Goal: Transaction & Acquisition: Purchase product/service

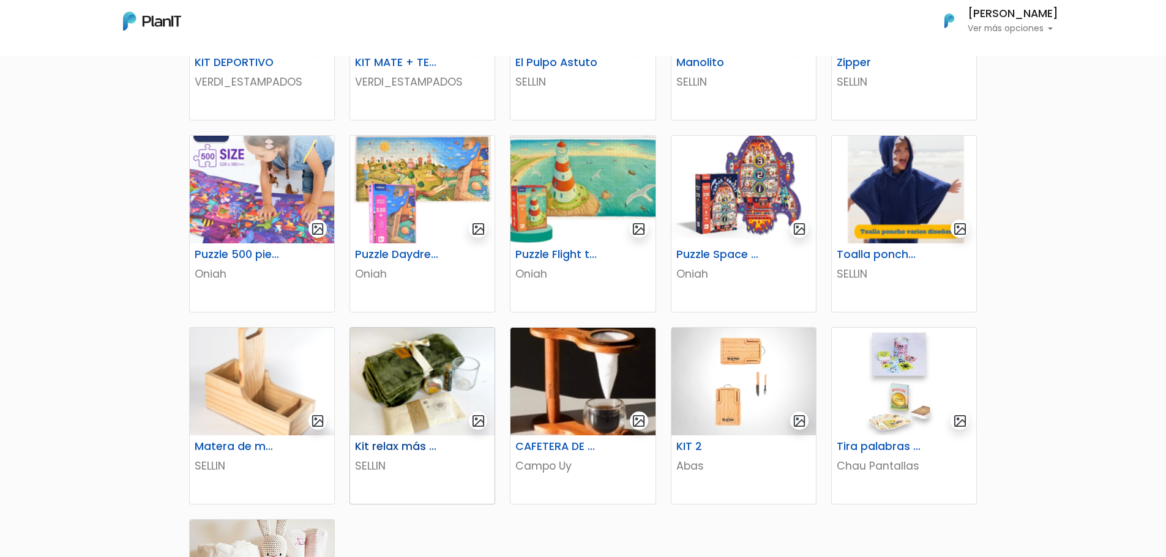
scroll to position [367, 0]
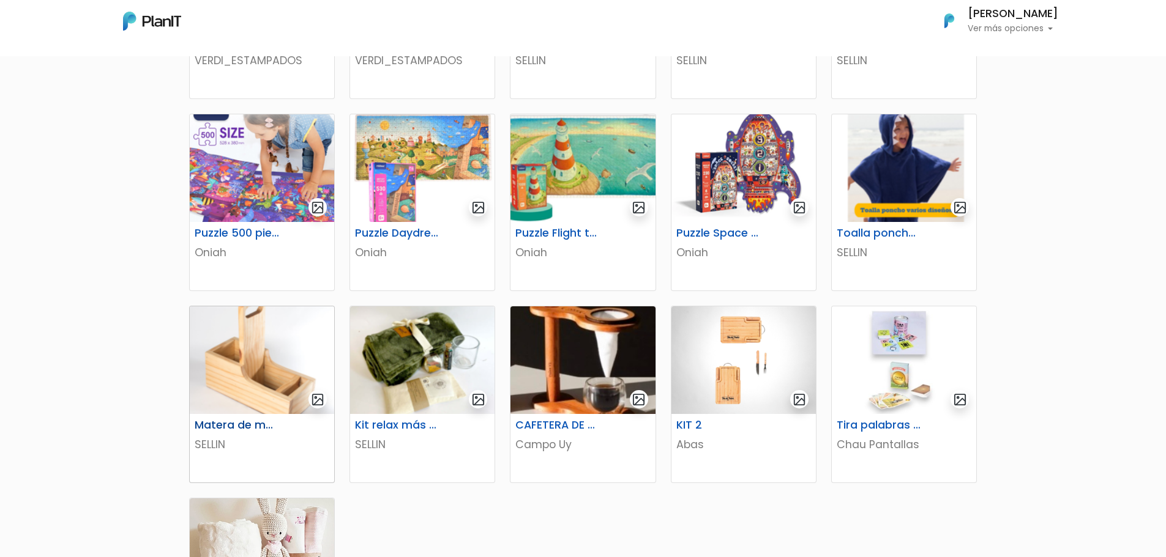
click at [251, 374] on img at bounding box center [262, 361] width 144 height 108
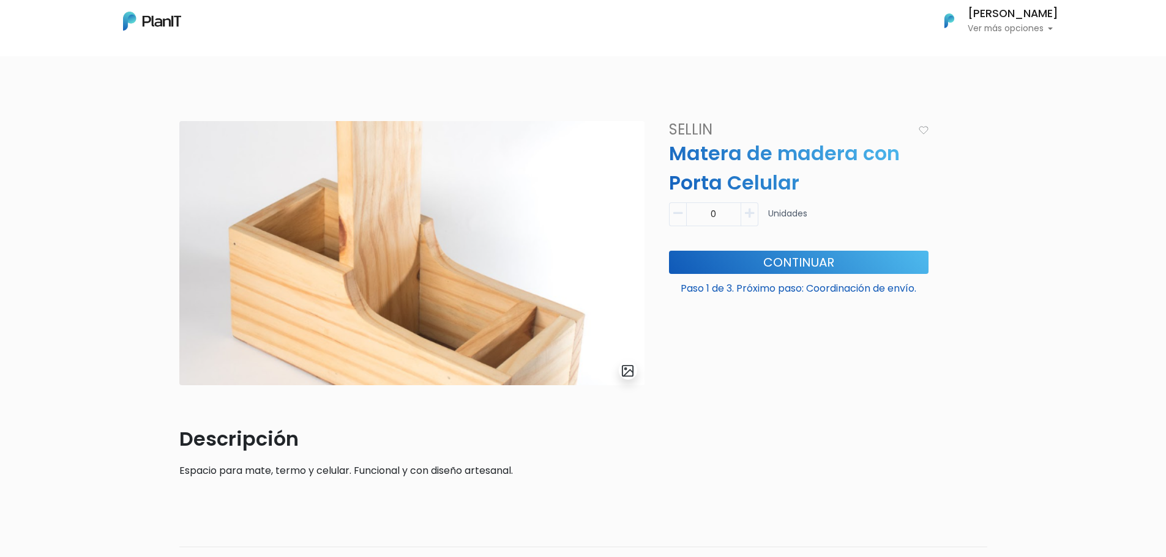
click at [756, 212] on button "button" at bounding box center [749, 215] width 17 height 24
type input "1"
click at [765, 270] on button "Continuar" at bounding box center [798, 262] width 259 height 23
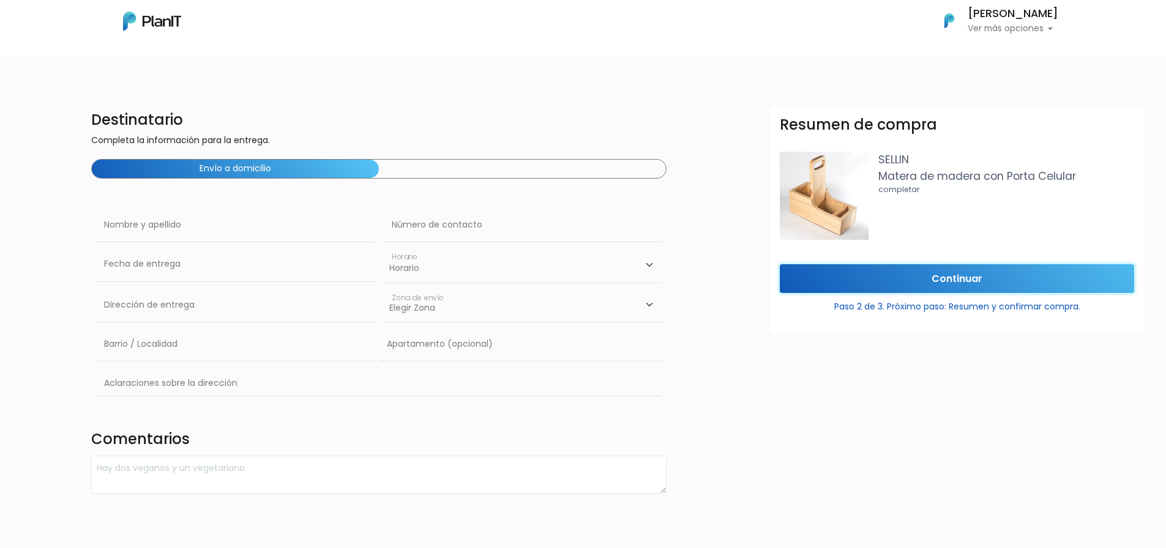
click at [941, 280] on input "Continuar" at bounding box center [957, 278] width 354 height 29
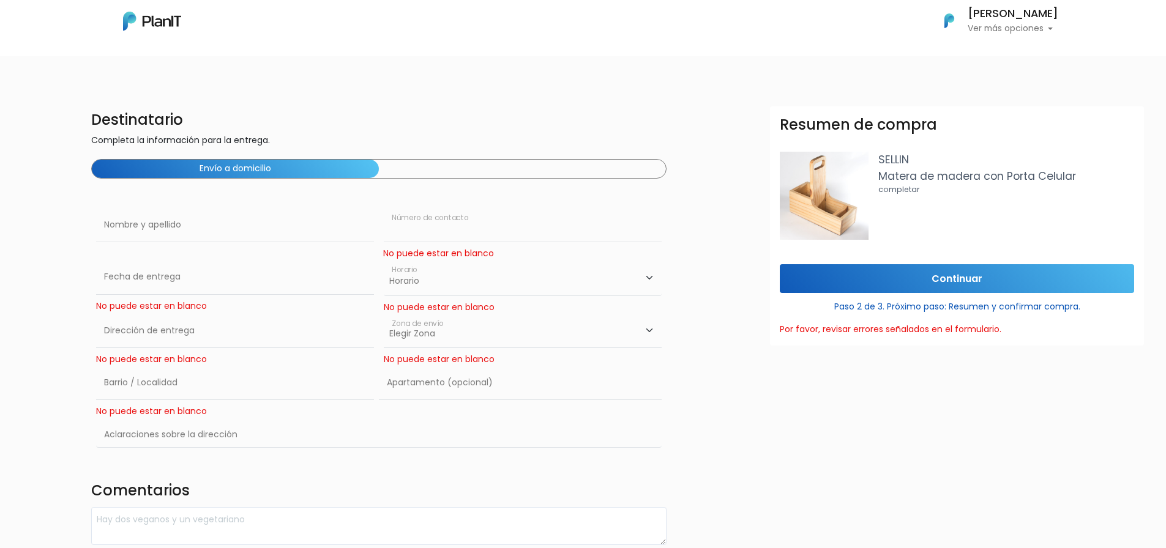
drag, startPoint x: 423, startPoint y: 228, endPoint x: 434, endPoint y: 231, distance: 11.4
click at [424, 228] on input "text" at bounding box center [523, 225] width 278 height 34
click at [147, 286] on input "text" at bounding box center [235, 277] width 278 height 34
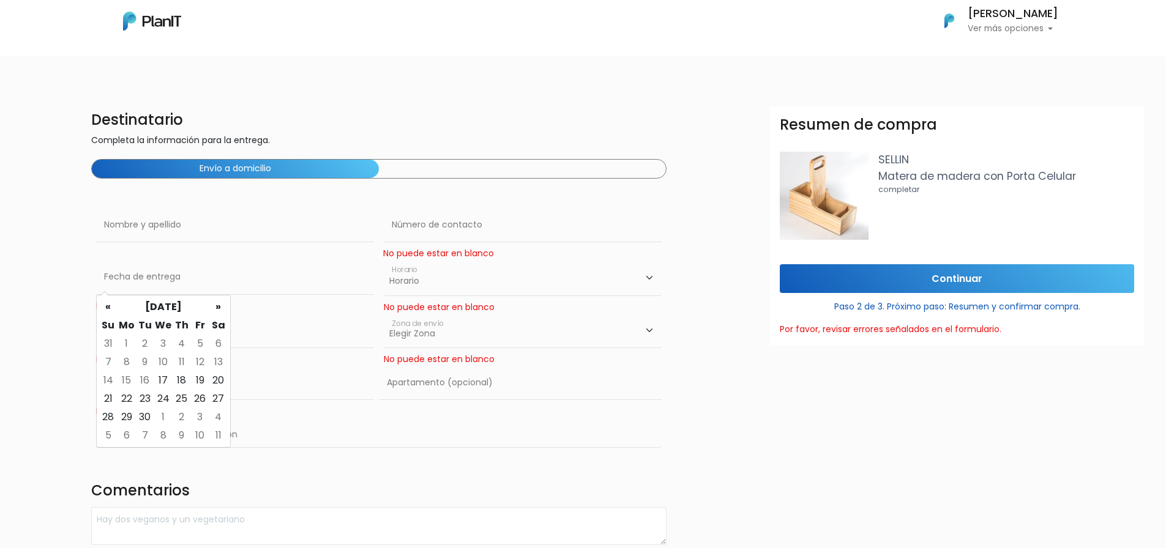
click at [2, 264] on div "Destinatario Completa la información para la entrega. Envío a domicilio Nombre …" at bounding box center [583, 325] width 1180 height 439
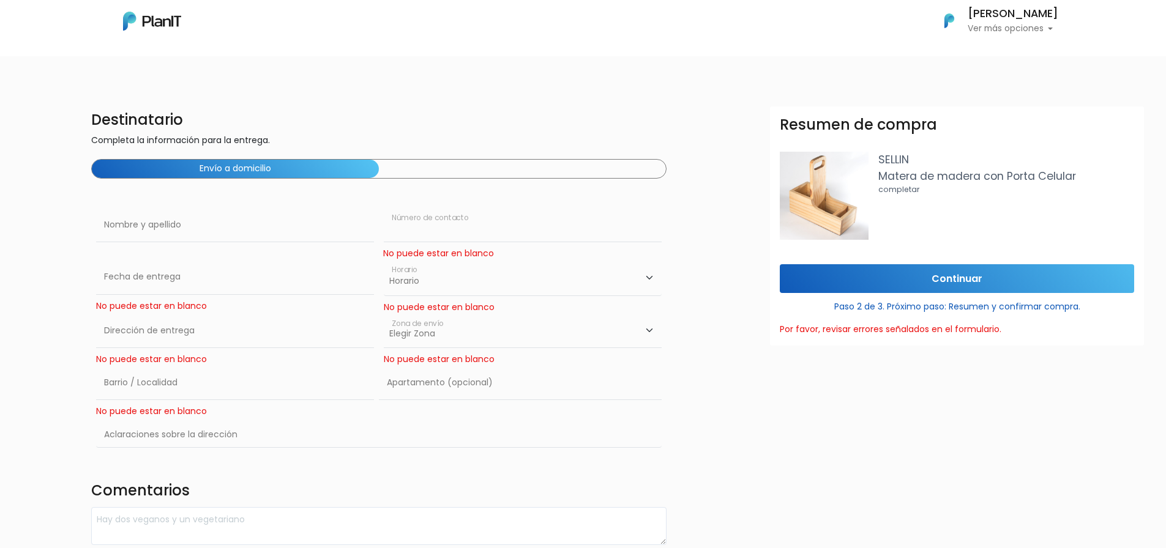
click at [438, 231] on input "text" at bounding box center [523, 225] width 278 height 34
type input "093899903"
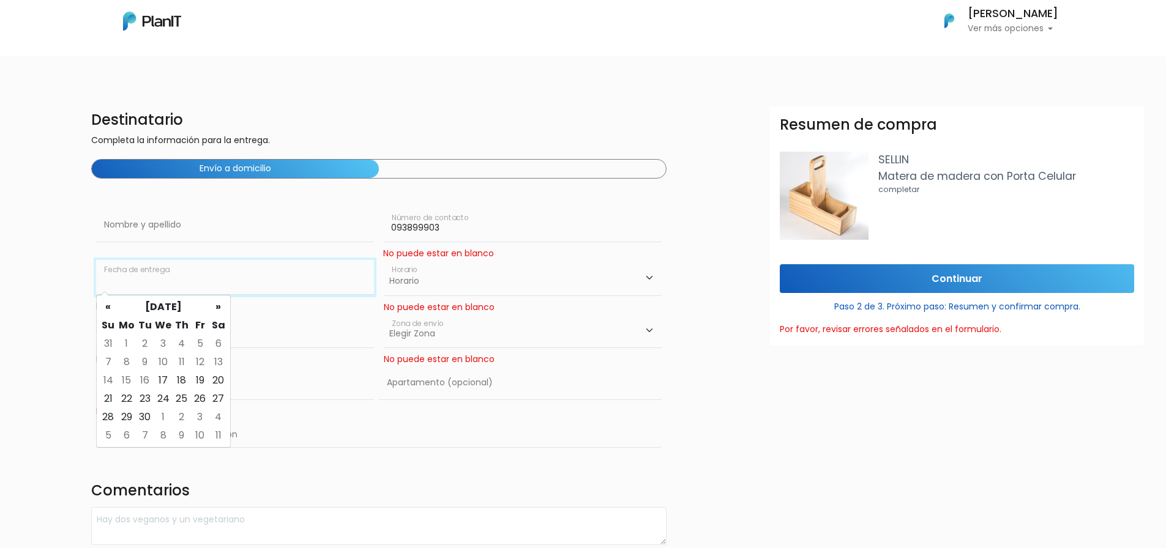
click at [232, 283] on input "text" at bounding box center [235, 277] width 278 height 34
click at [201, 378] on td "19" at bounding box center [200, 380] width 18 height 18
type input "19/09/2025"
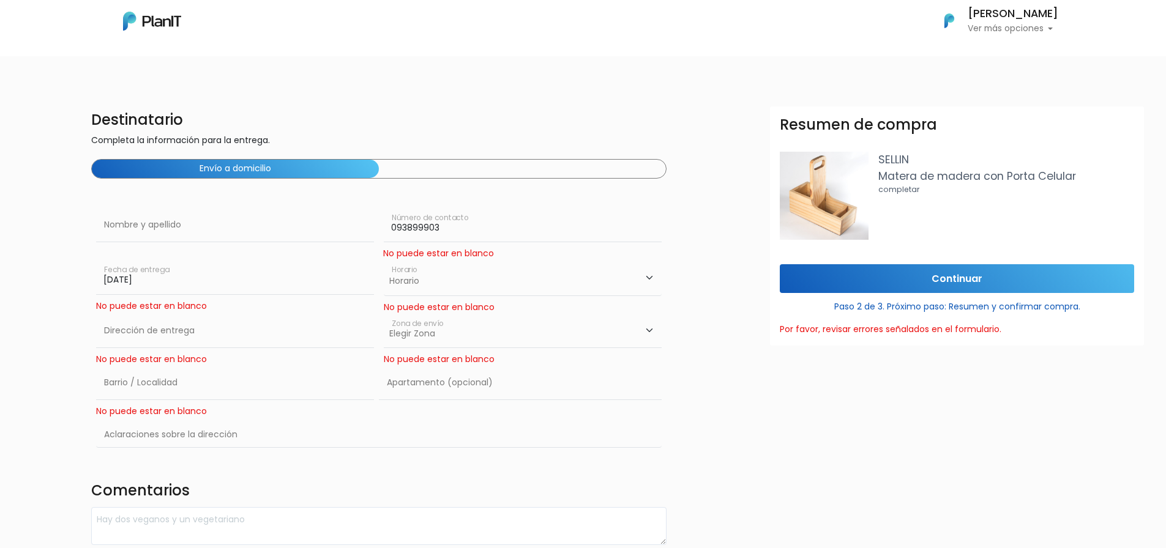
click at [452, 299] on div "Horario 08:00 - 10:00 10:00 - 12:00 14:00 - 16:00 16:00 - 18:00 Horario" at bounding box center [523, 280] width 278 height 40
click at [455, 286] on select "Horario 08:00 - 10:00 10:00 - 12:00 14:00 - 16:00 16:00 - 18:00" at bounding box center [523, 277] width 278 height 35
click at [384, 260] on select "Horario 08:00 - 10:00 10:00 - 12:00 14:00 - 16:00 16:00 - 18:00" at bounding box center [523, 277] width 278 height 35
click at [499, 292] on select "Horario 08:00 - 10:00 10:00 - 12:00 14:00 - 16:00 16:00 - 18:00" at bounding box center [523, 277] width 278 height 35
select select "3"
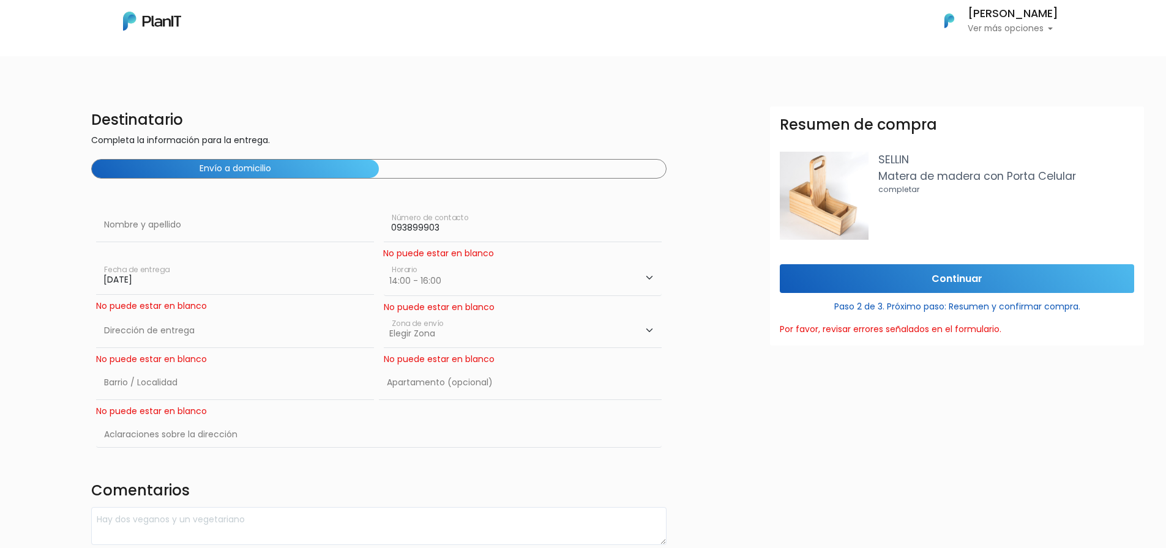
click at [384, 260] on select "Horario 08:00 - 10:00 10:00 - 12:00 14:00 - 16:00 16:00 - 18:00" at bounding box center [523, 277] width 278 height 35
click at [248, 333] on input "text" at bounding box center [235, 331] width 278 height 34
type input "Constituyente 1891"
click at [546, 347] on select "Elegir Zona Zona américa Oficina Montevideo" at bounding box center [523, 331] width 278 height 34
select select "10"
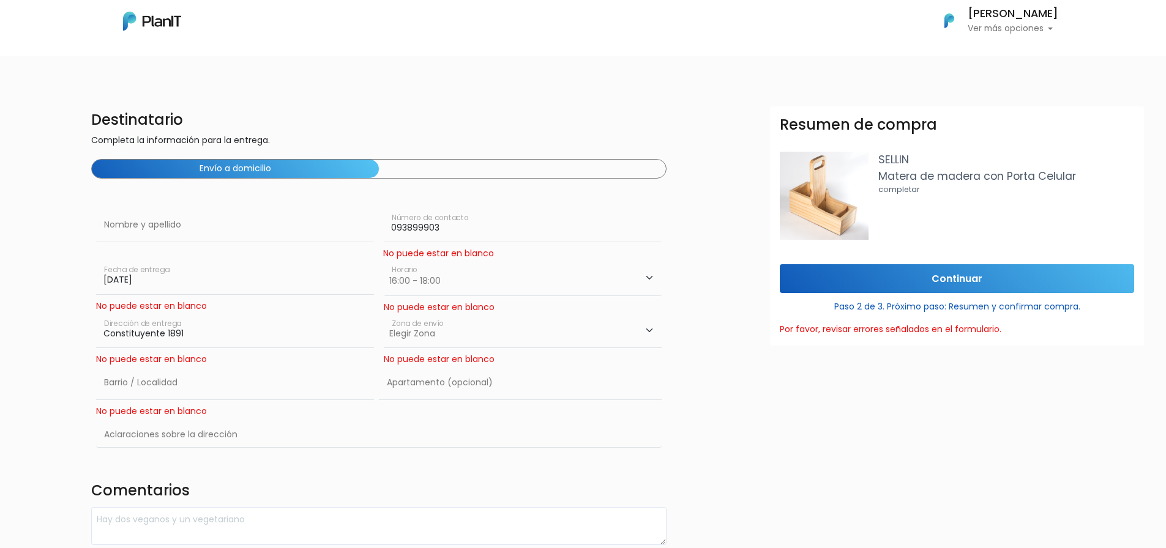
click at [384, 314] on select "Elegir Zona Zona américa Oficina Montevideo" at bounding box center [523, 331] width 278 height 34
click at [169, 392] on input "text" at bounding box center [235, 383] width 278 height 34
type input "Cordón"
click at [165, 431] on input "text" at bounding box center [379, 435] width 566 height 35
type input "Oficinas de ABB S.A.U."
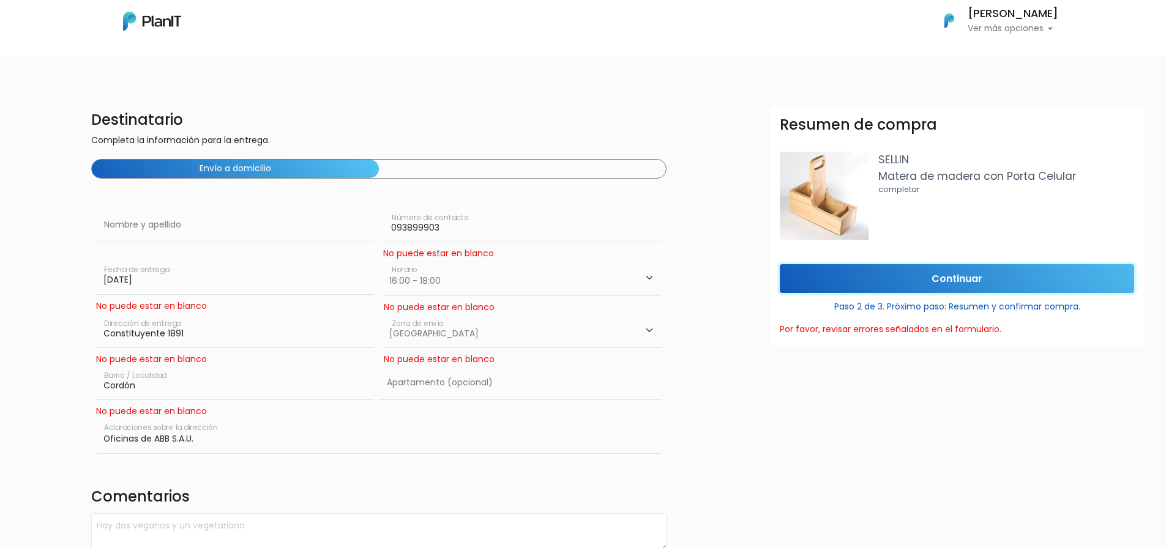
click at [958, 288] on input "Continuar" at bounding box center [957, 278] width 354 height 29
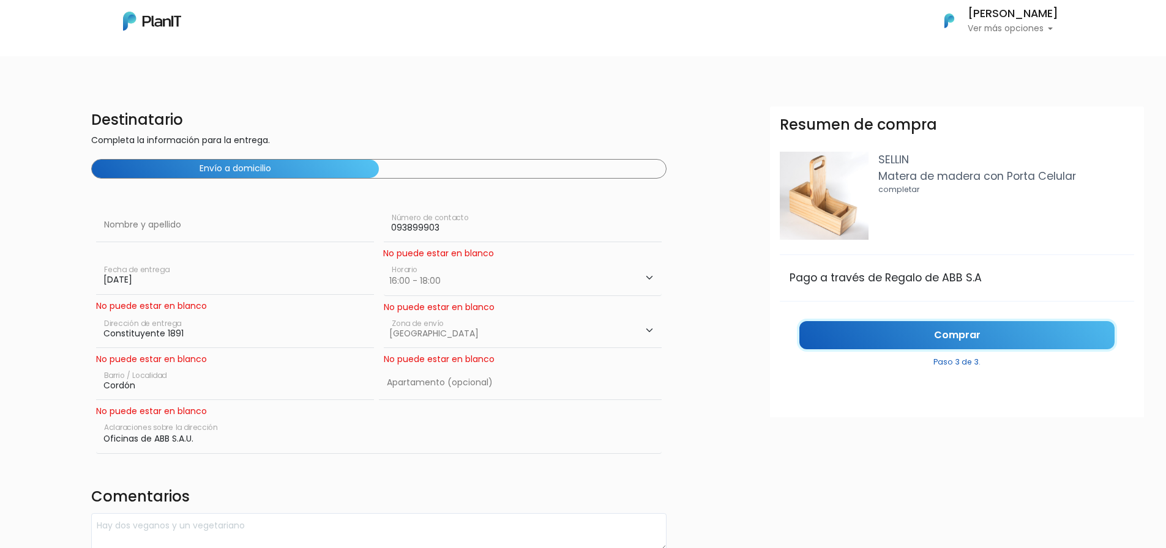
click at [968, 334] on link "Comprar" at bounding box center [956, 335] width 315 height 29
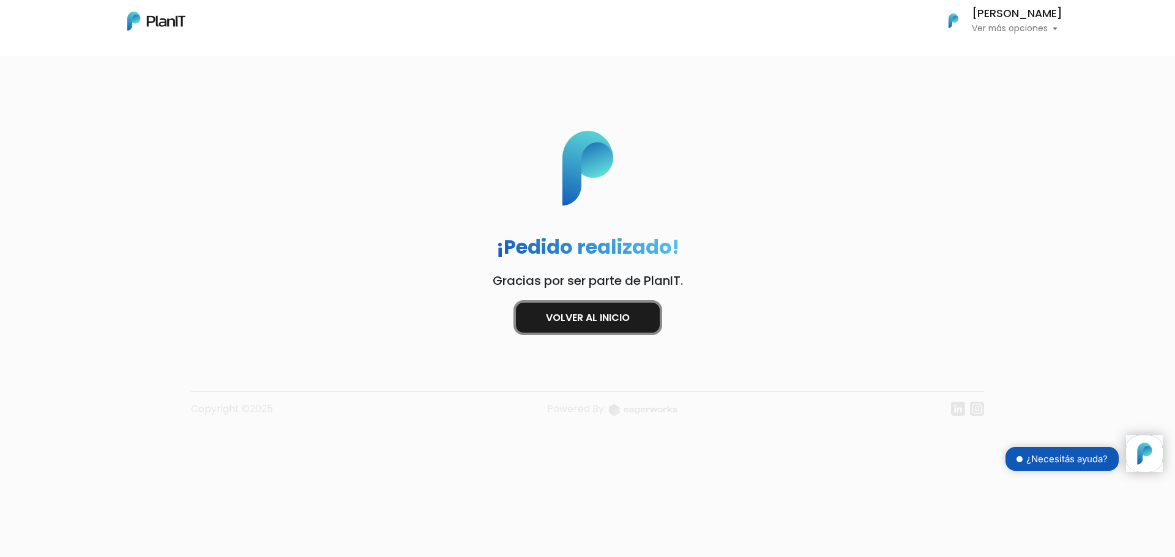
click at [629, 324] on link "Volver al inicio" at bounding box center [588, 318] width 144 height 30
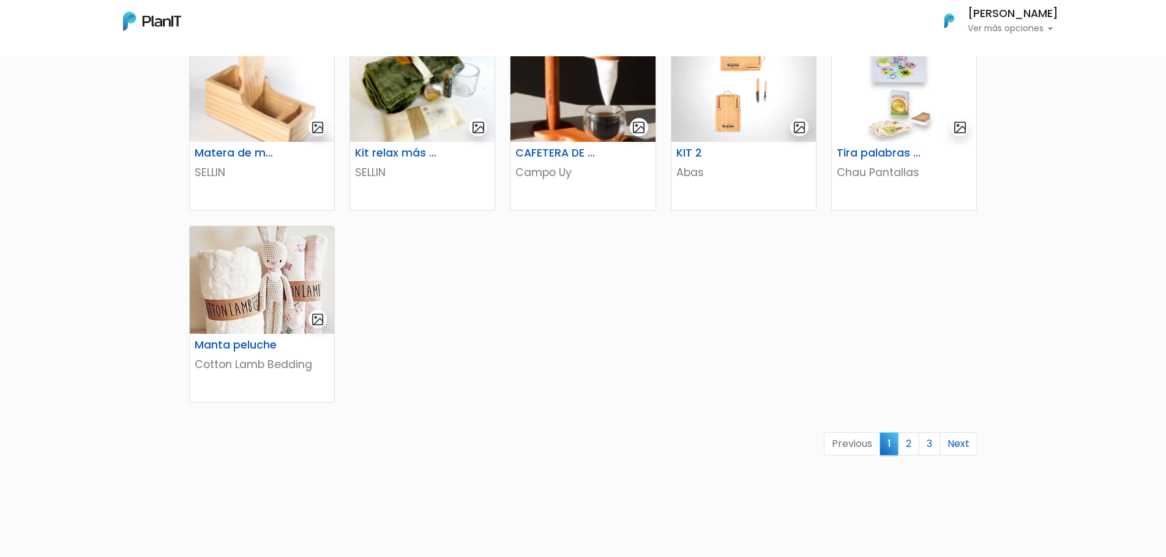
scroll to position [729, 0]
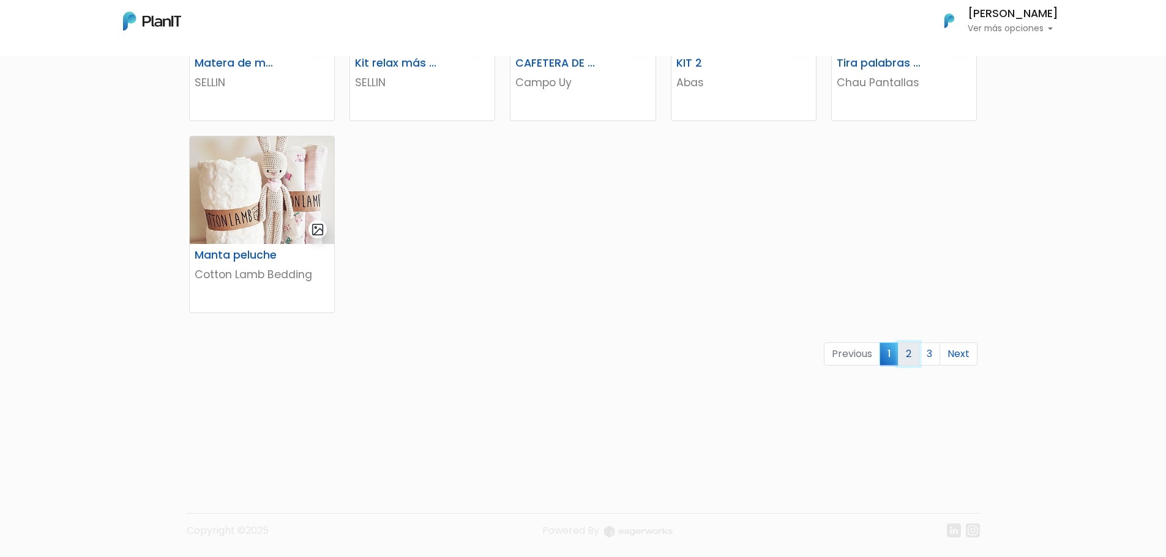
click at [911, 362] on link "2" at bounding box center [908, 354] width 21 height 23
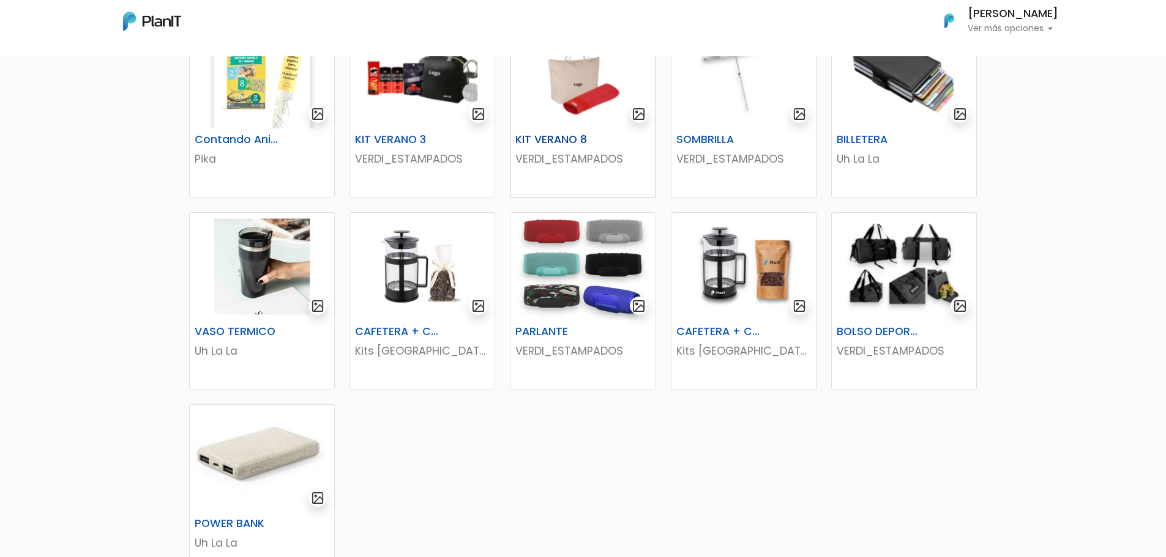
scroll to position [551, 0]
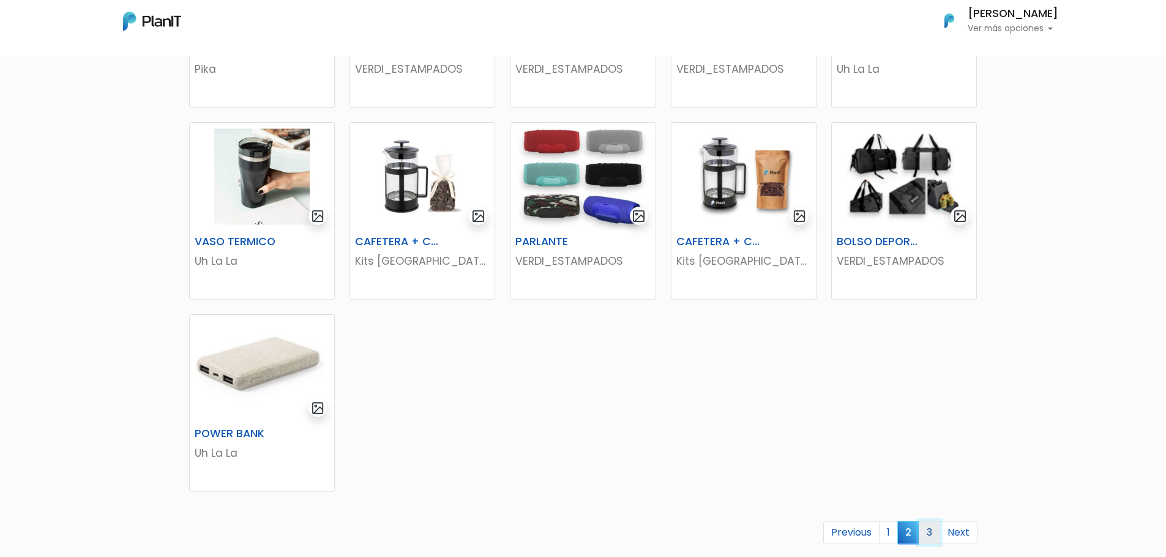
click at [930, 529] on link "3" at bounding box center [928, 532] width 21 height 23
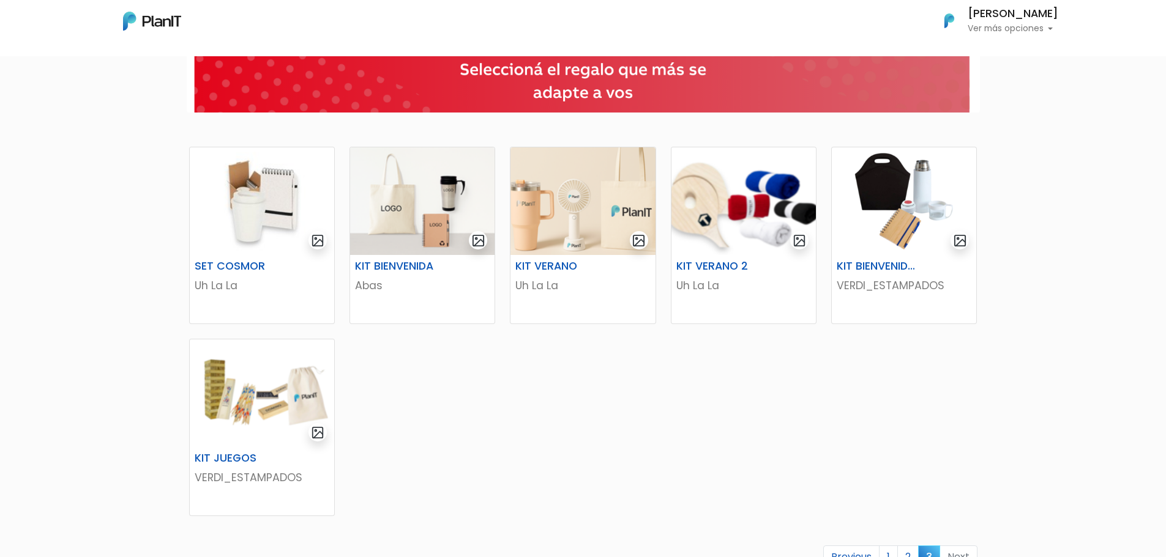
scroll to position [245, 0]
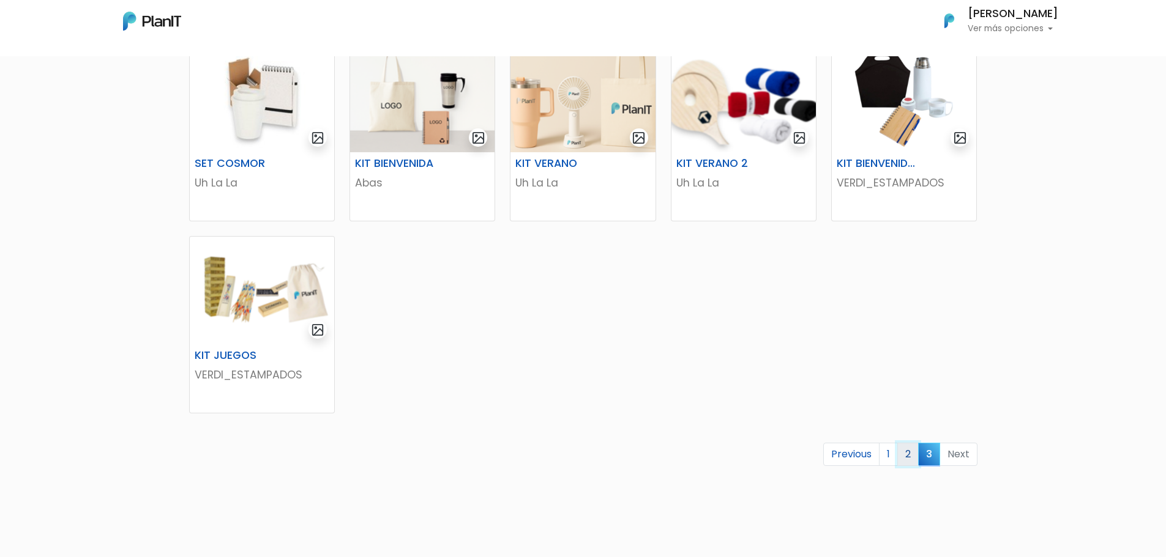
click at [907, 456] on link "2" at bounding box center [907, 454] width 21 height 23
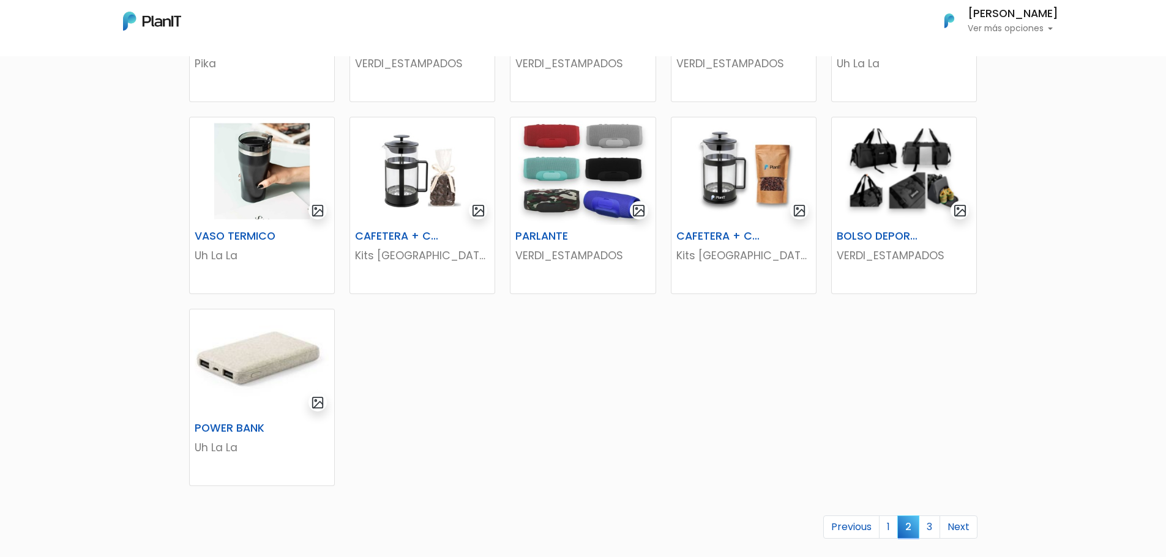
scroll to position [612, 0]
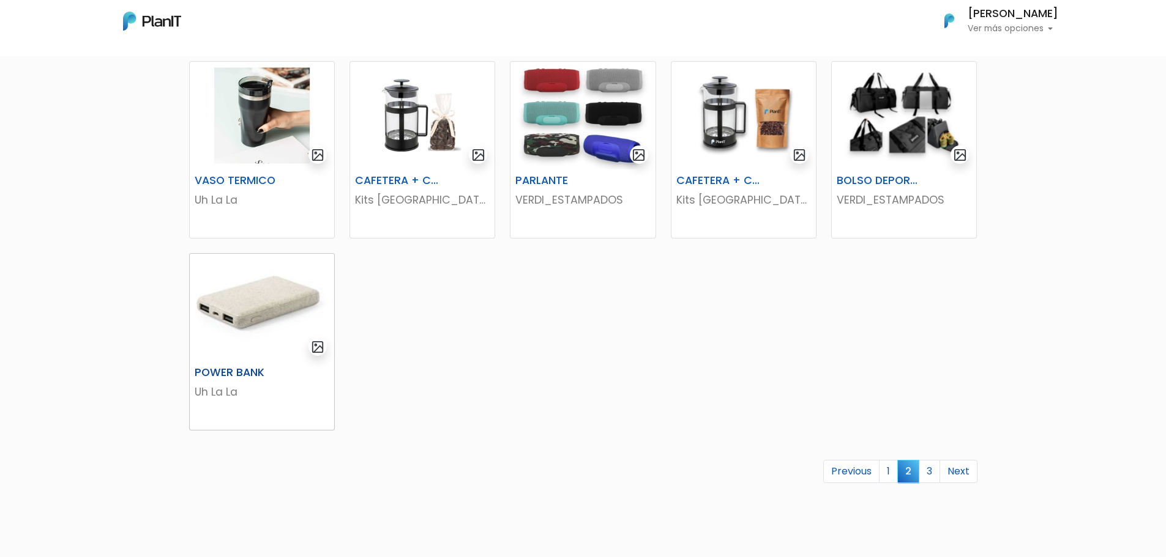
click at [252, 312] on img at bounding box center [262, 308] width 144 height 108
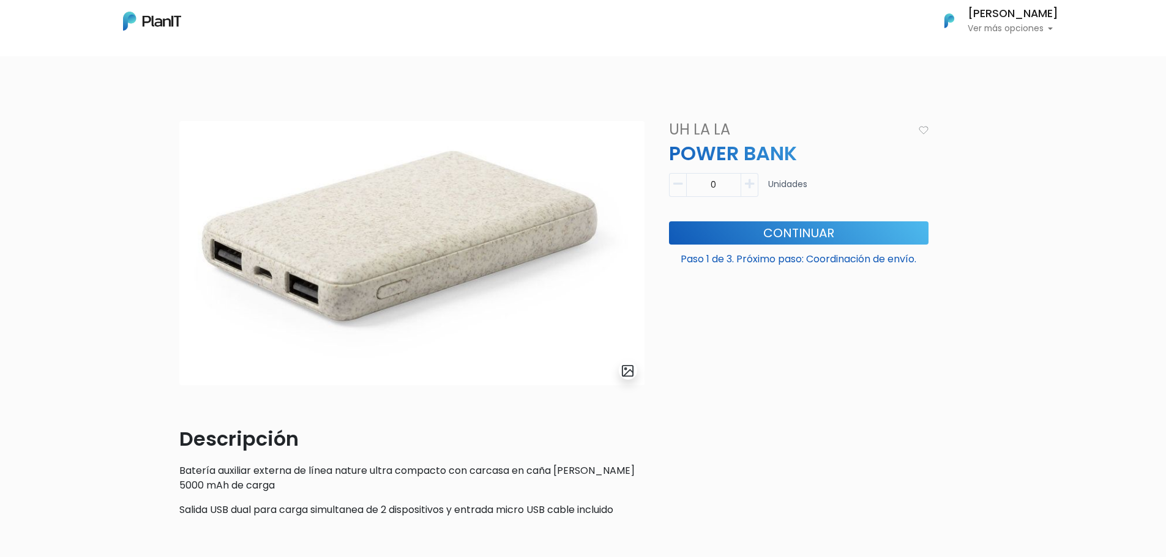
click at [751, 192] on button "button" at bounding box center [749, 185] width 17 height 24
type input "1"
click at [786, 239] on button "Continuar" at bounding box center [798, 233] width 259 height 23
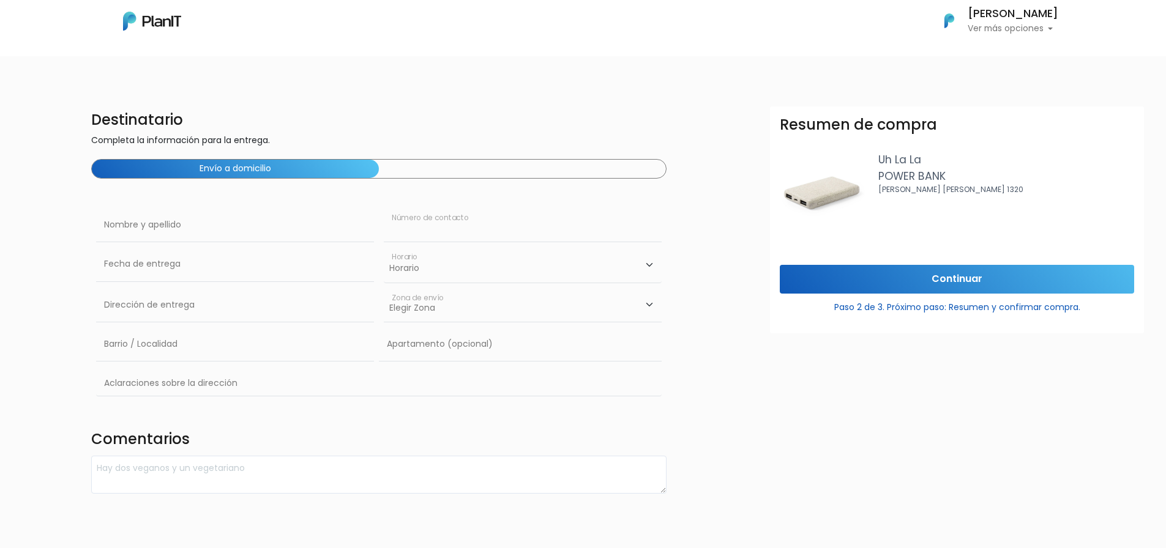
click at [418, 235] on input "text" at bounding box center [523, 225] width 278 height 34
type input "093899903"
click at [444, 270] on select "Horario 08:00 - 10:00 10:00 - 12:00 14:00 - 16:00 16:00 - 18:00" at bounding box center [523, 264] width 278 height 35
select select "3"
click at [384, 247] on select "Horario 08:00 - 10:00 10:00 - 12:00 14:00 - 16:00 16:00 - 18:00" at bounding box center [523, 264] width 278 height 35
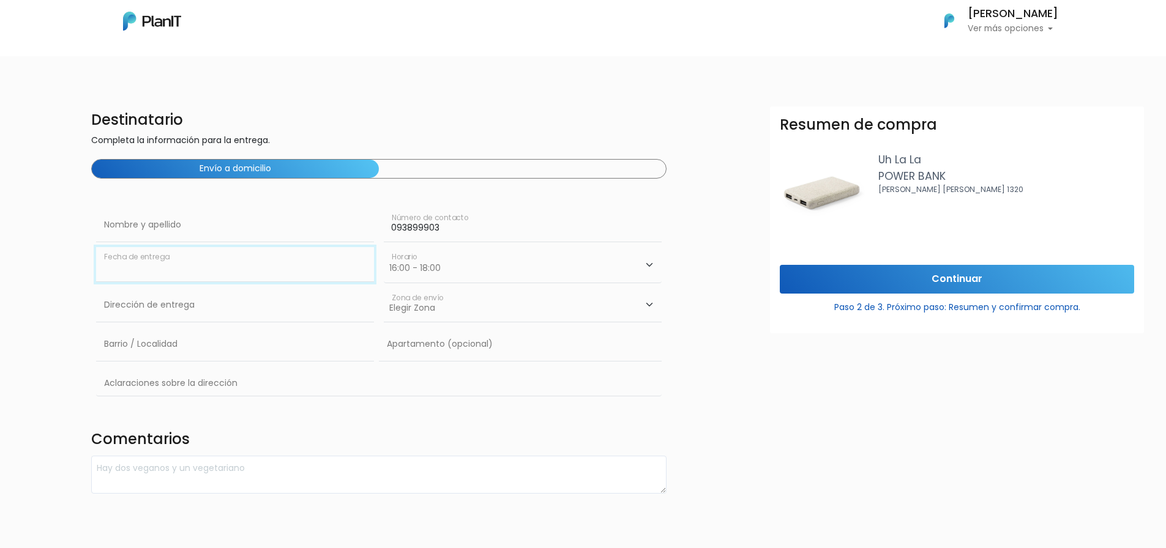
click at [173, 273] on input "text" at bounding box center [235, 264] width 278 height 34
drag, startPoint x: 196, startPoint y: 366, endPoint x: 220, endPoint y: 364, distance: 24.5
click at [196, 365] on td "19" at bounding box center [200, 368] width 18 height 18
type input "[DATE]"
drag, startPoint x: 432, startPoint y: 311, endPoint x: 418, endPoint y: 313, distance: 14.1
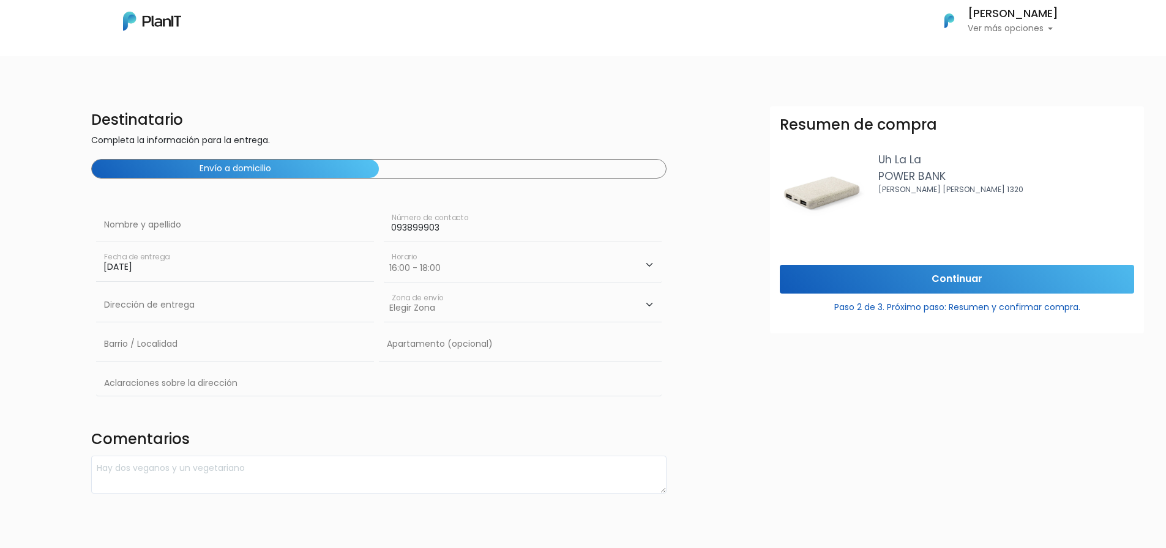
click at [432, 312] on select "Elegir [PERSON_NAME][GEOGRAPHIC_DATA]" at bounding box center [523, 305] width 278 height 34
select select "10"
click at [384, 288] on select "Elegir [PERSON_NAME][GEOGRAPHIC_DATA]" at bounding box center [523, 305] width 278 height 34
click at [180, 318] on input "text" at bounding box center [235, 305] width 278 height 34
type input "Constituyente 1891"
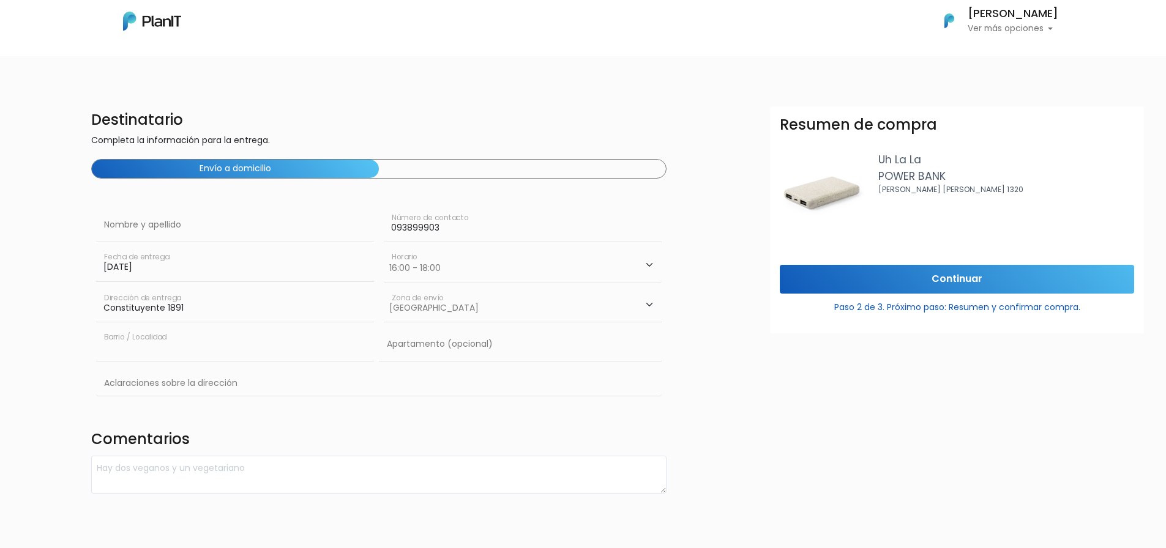
click at [197, 346] on input "text" at bounding box center [235, 344] width 278 height 34
type input "Cordón"
click at [469, 349] on input "text" at bounding box center [520, 344] width 283 height 34
click at [173, 371] on input "text" at bounding box center [379, 384] width 566 height 35
type input "Oficinas de ABB S.A.U."
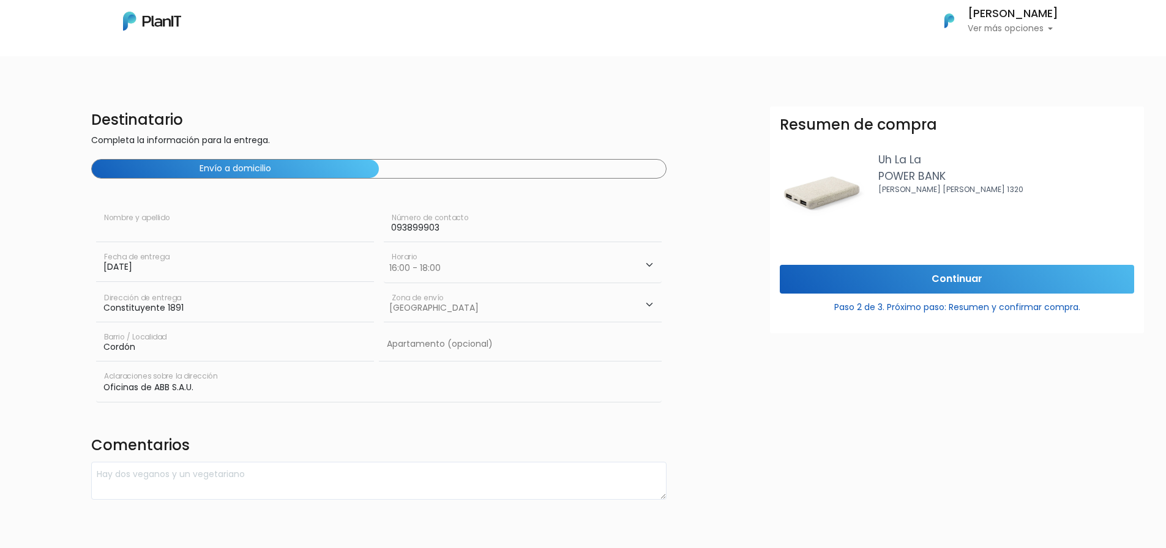
click at [164, 223] on input "text" at bounding box center [235, 225] width 278 height 34
click at [942, 280] on input "Continuar" at bounding box center [957, 279] width 354 height 29
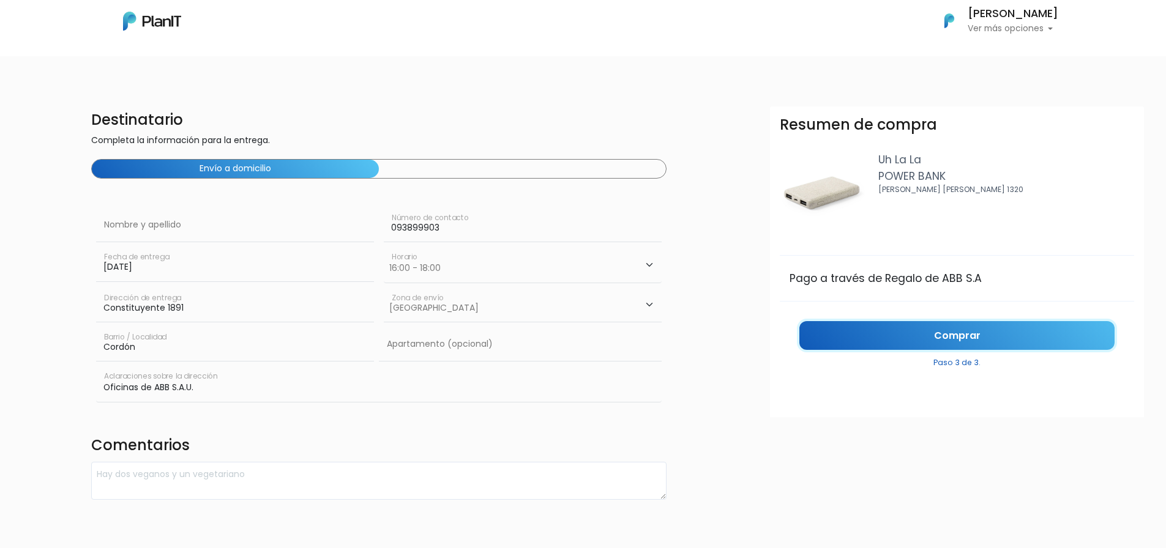
click at [979, 332] on link "Comprar" at bounding box center [956, 335] width 315 height 29
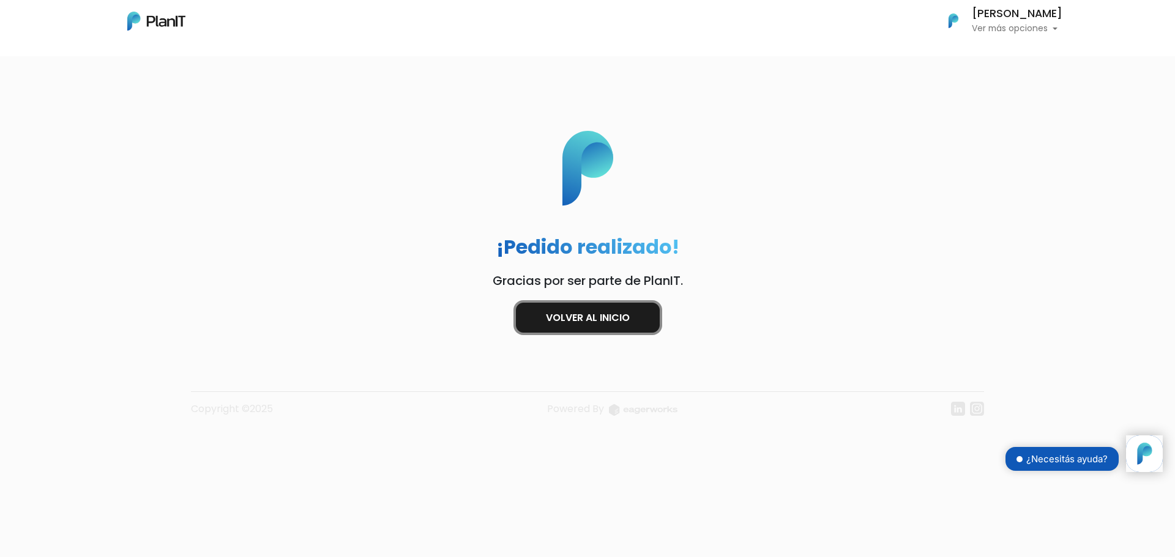
click at [561, 318] on link "Volver al inicio" at bounding box center [588, 318] width 144 height 30
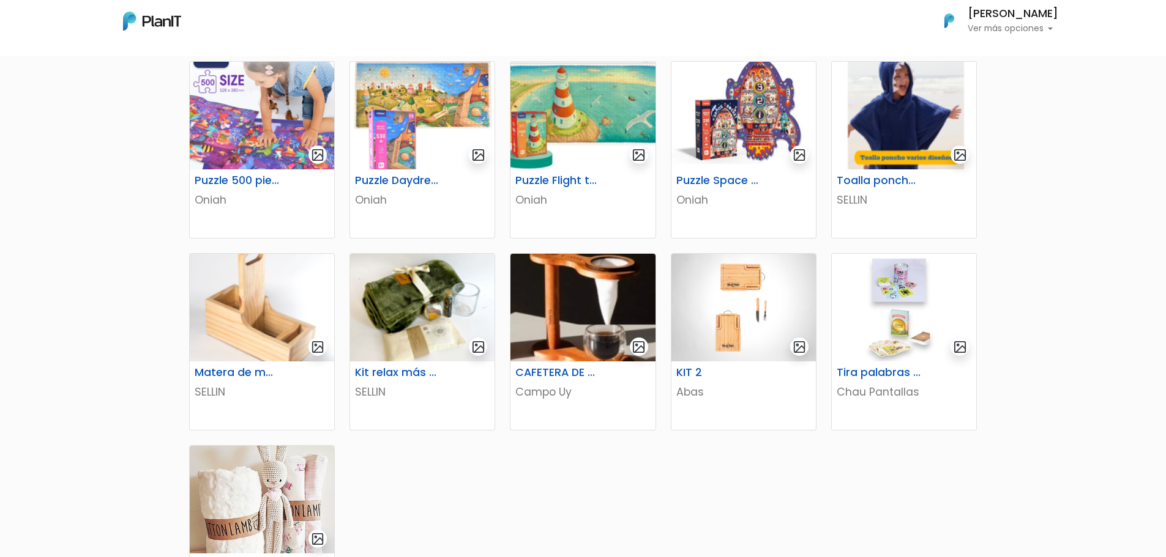
scroll to position [551, 0]
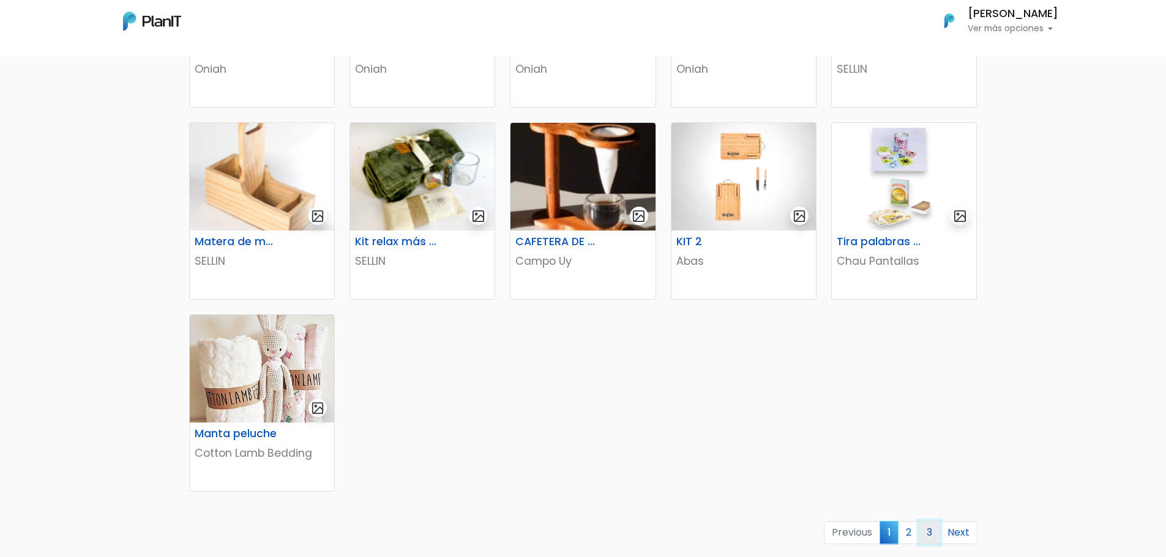
click at [931, 536] on link "3" at bounding box center [928, 532] width 21 height 23
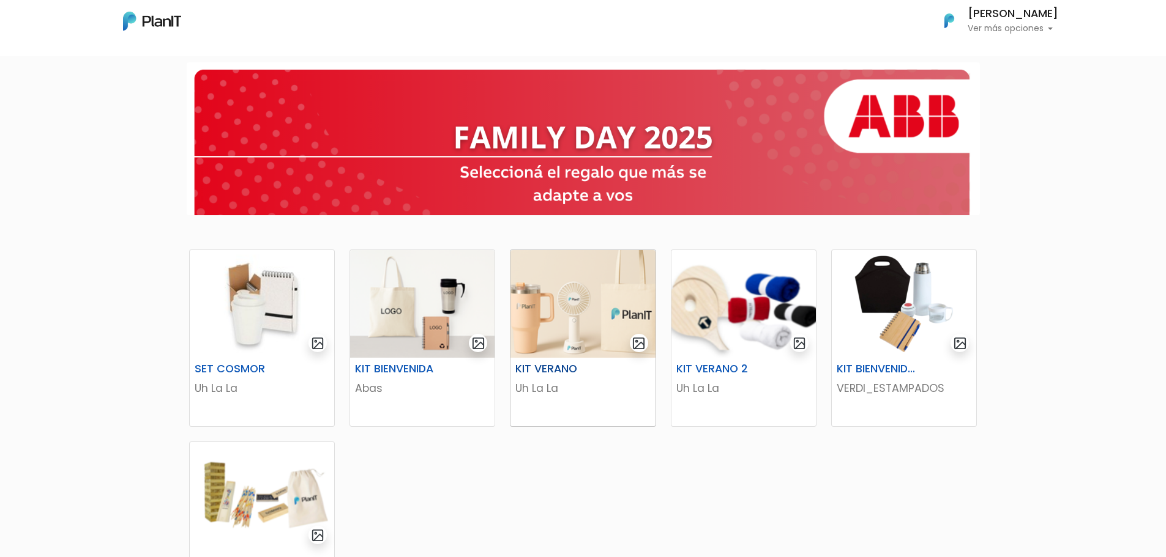
scroll to position [61, 0]
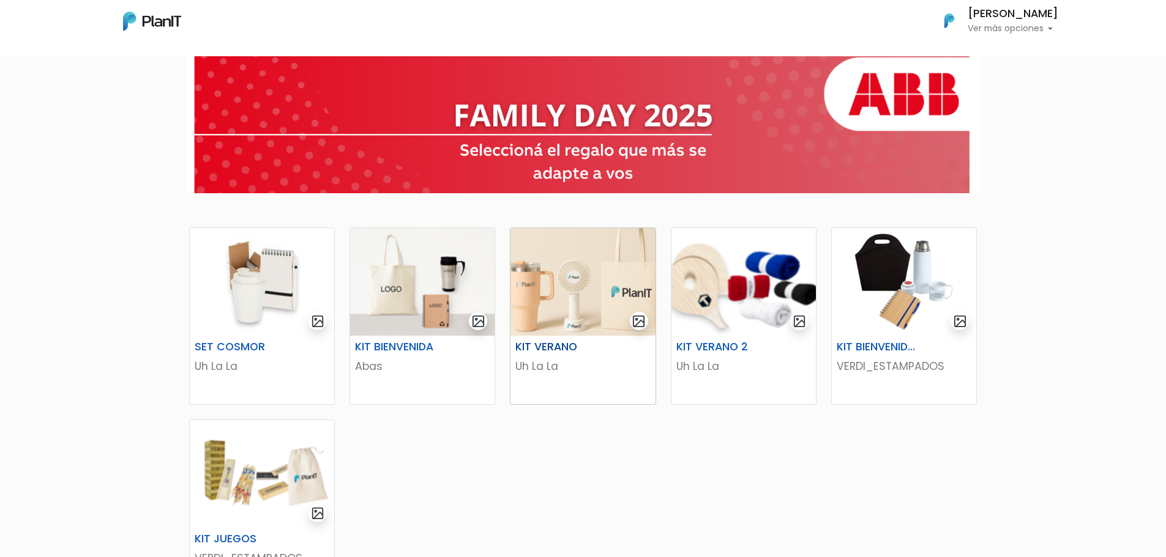
click at [585, 338] on div "KIT VERANO Uh La La" at bounding box center [582, 370] width 144 height 69
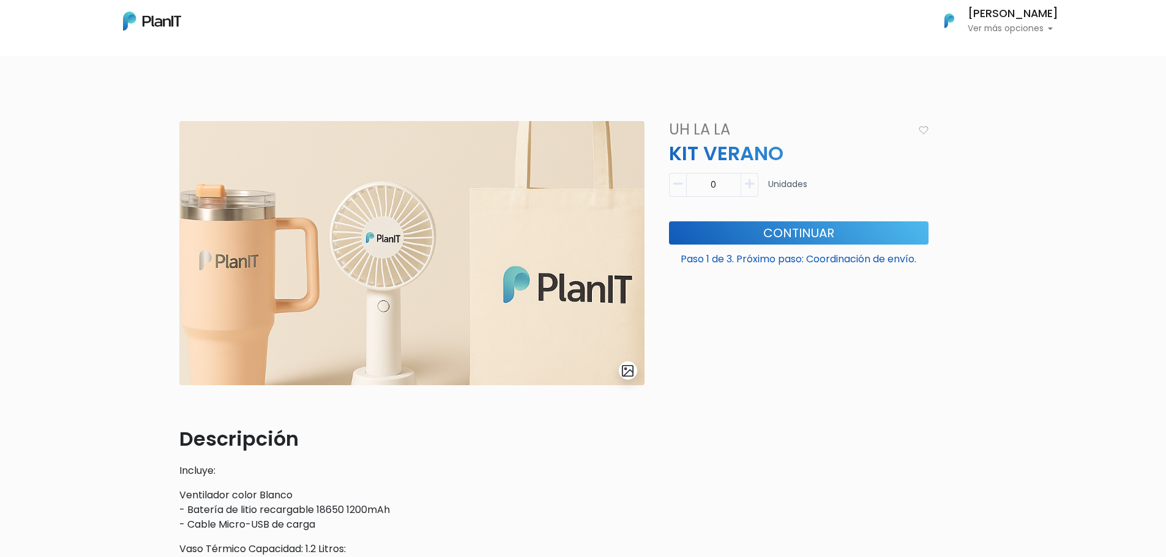
click at [751, 181] on icon "button" at bounding box center [749, 184] width 9 height 11
type input "1"
click at [767, 242] on button "Continuar" at bounding box center [798, 233] width 259 height 23
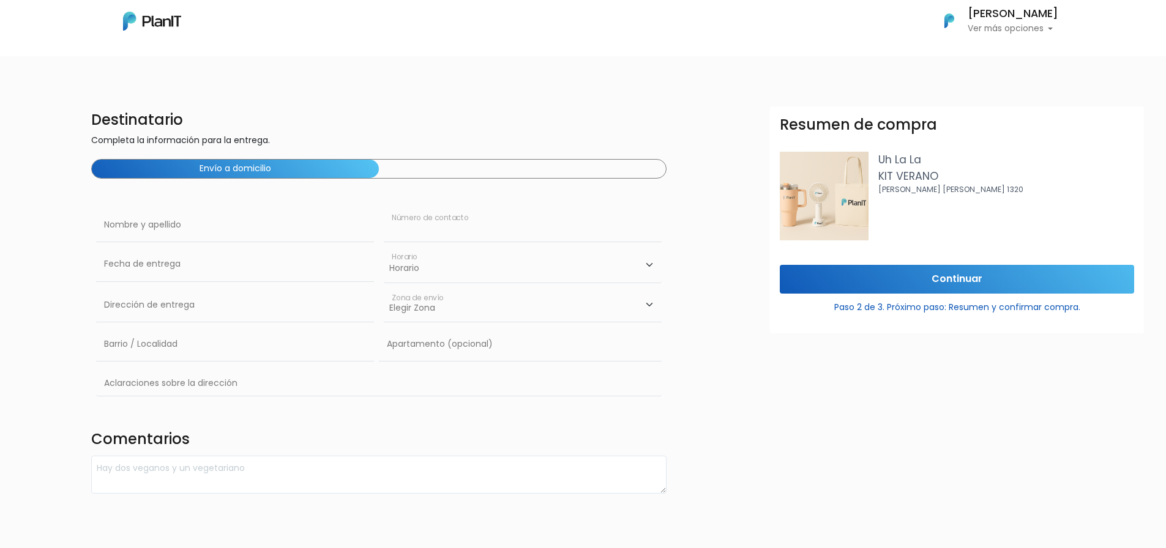
click at [416, 231] on input "text" at bounding box center [523, 225] width 278 height 34
click at [439, 236] on input "text" at bounding box center [523, 225] width 278 height 34
type input "093899903"
click at [198, 274] on input "text" at bounding box center [235, 264] width 278 height 34
click at [198, 372] on td "19" at bounding box center [200, 368] width 18 height 18
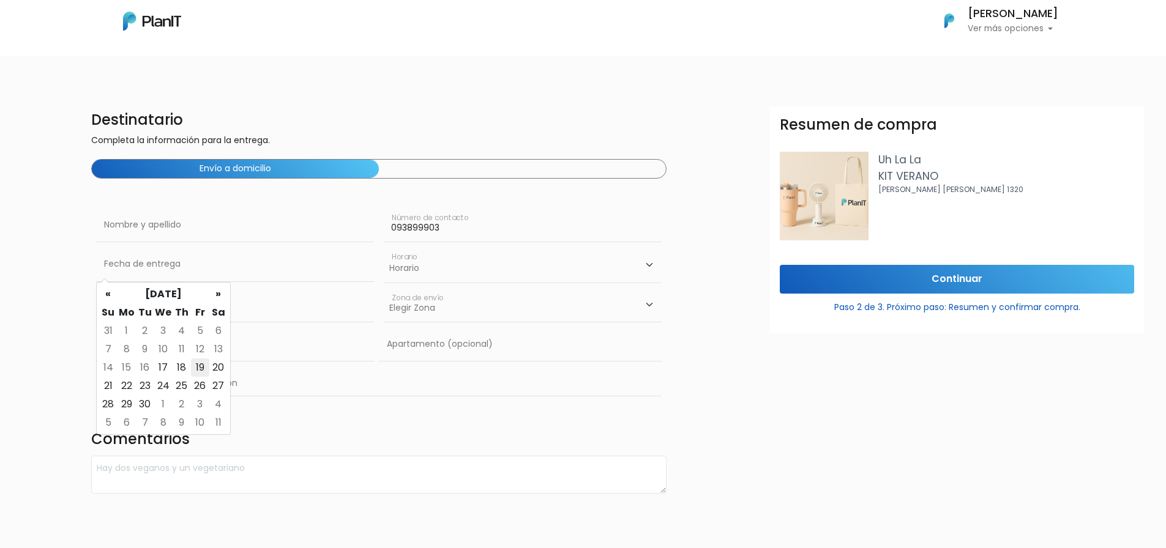
type input "[DATE]"
click at [419, 269] on select "Horario 08:00 - 10:00 10:00 - 12:00 14:00 - 16:00 16:00 - 18:00" at bounding box center [523, 264] width 278 height 35
select select "3"
click at [384, 247] on select "Horario 08:00 - 10:00 10:00 - 12:00 14:00 - 16:00 16:00 - 18:00" at bounding box center [523, 264] width 278 height 35
click at [195, 316] on input "text" at bounding box center [235, 305] width 278 height 34
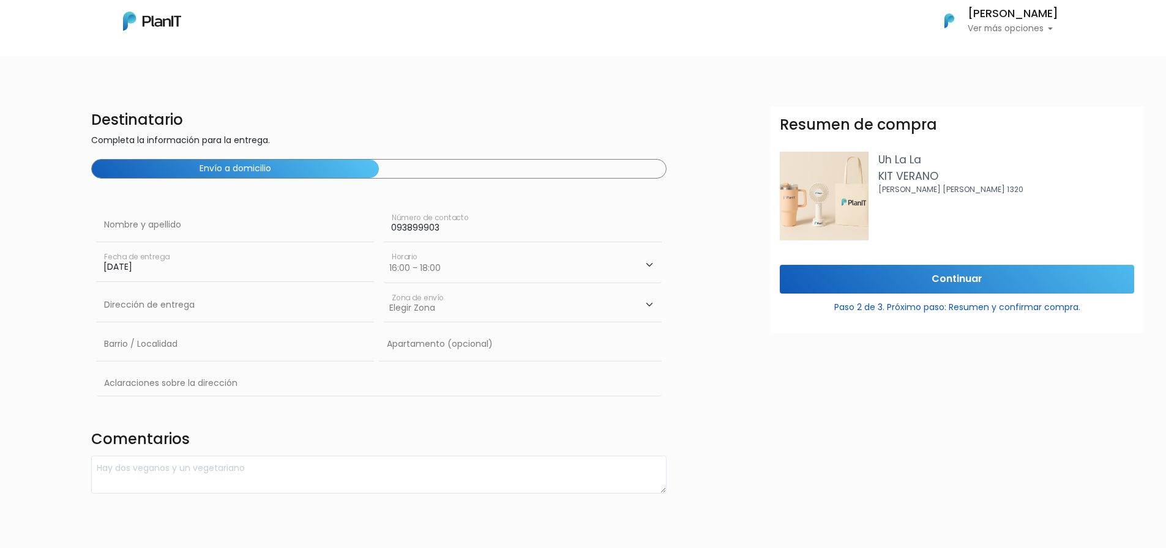
click at [435, 313] on select "Elegir [PERSON_NAME][GEOGRAPHIC_DATA]" at bounding box center [523, 305] width 278 height 34
select select "10"
click at [384, 288] on select "Elegir [PERSON_NAME][GEOGRAPHIC_DATA]" at bounding box center [523, 305] width 278 height 34
click at [162, 307] on input "text" at bounding box center [235, 305] width 278 height 34
type input "Constituyente 1891"
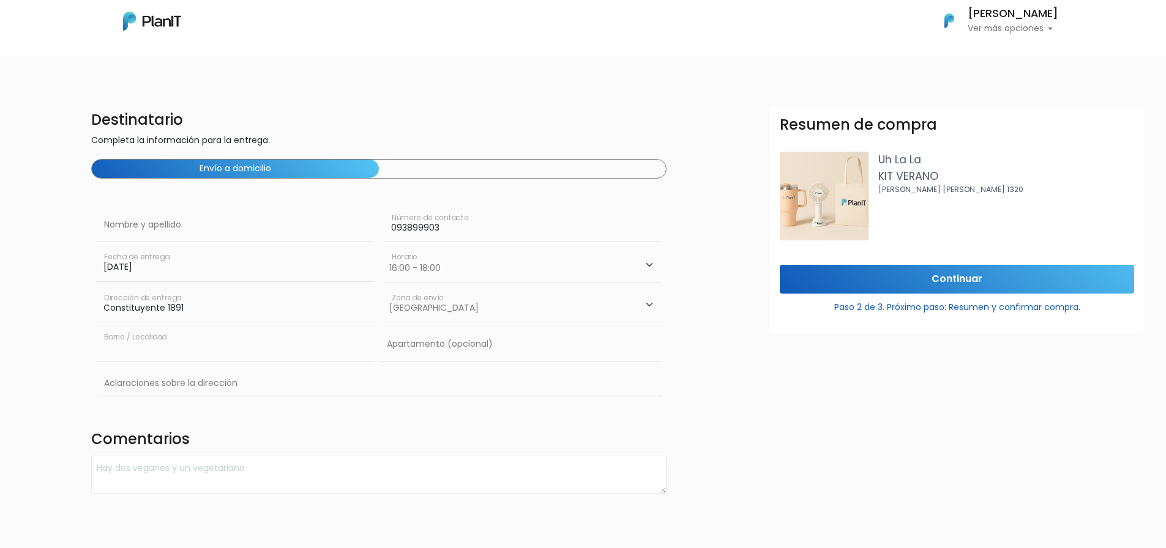
click at [171, 346] on input "text" at bounding box center [235, 344] width 278 height 34
type input "Cordón"
click at [179, 387] on input "text" at bounding box center [379, 384] width 566 height 35
type input "Oficinas de ABB S.A.U."
click at [962, 286] on input "Continuar" at bounding box center [957, 279] width 354 height 29
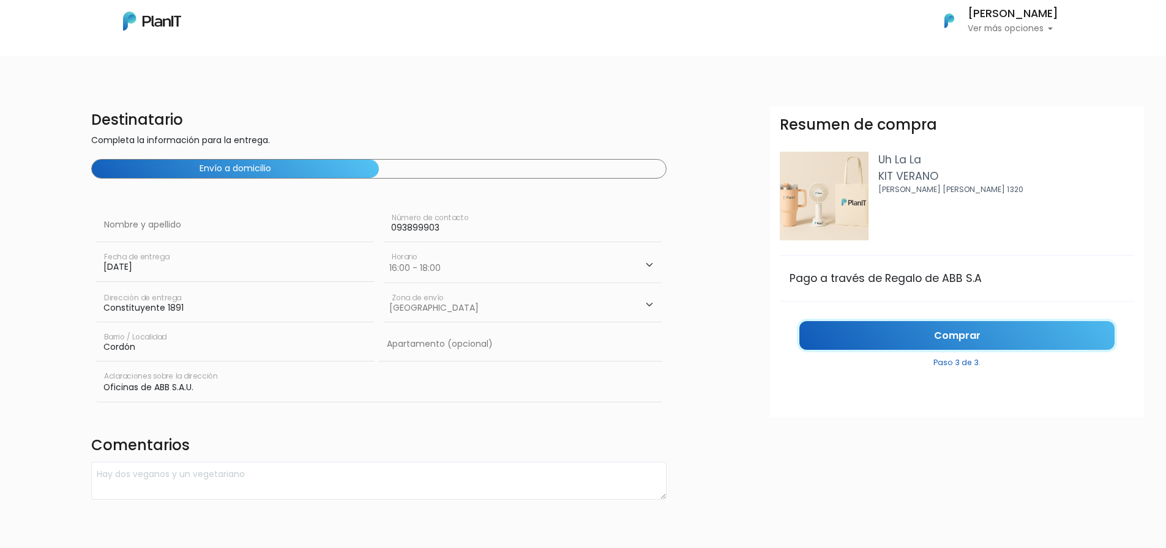
click at [948, 332] on link "Comprar" at bounding box center [956, 335] width 315 height 29
